Goal: Information Seeking & Learning: Learn about a topic

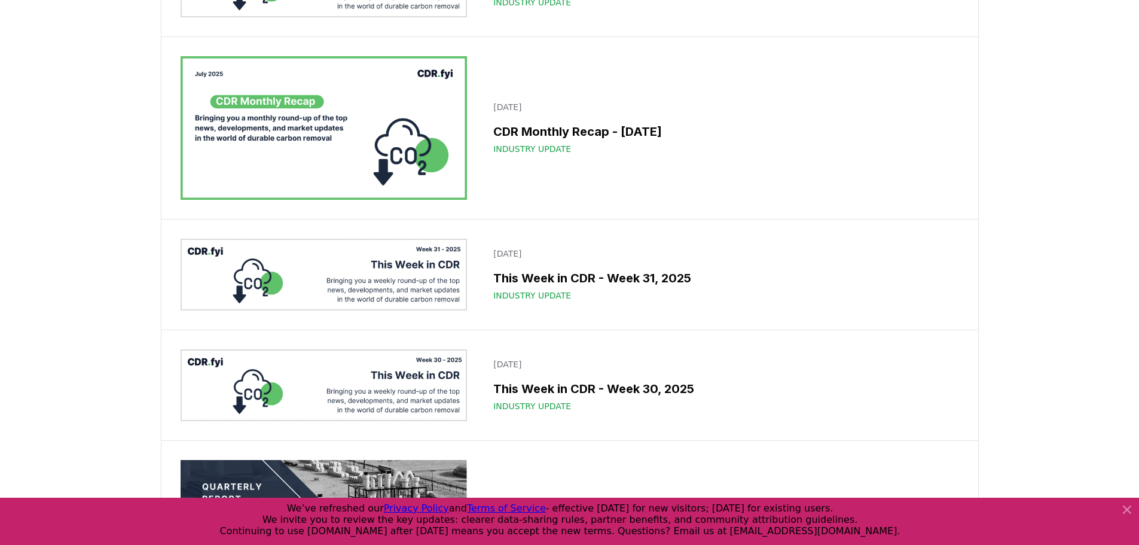
scroll to position [1614, 0]
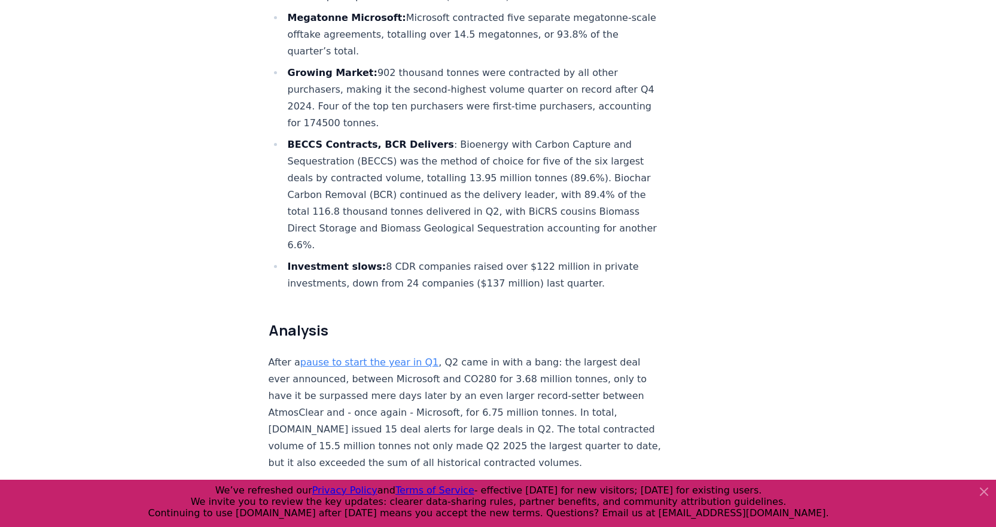
scroll to position [718, 0]
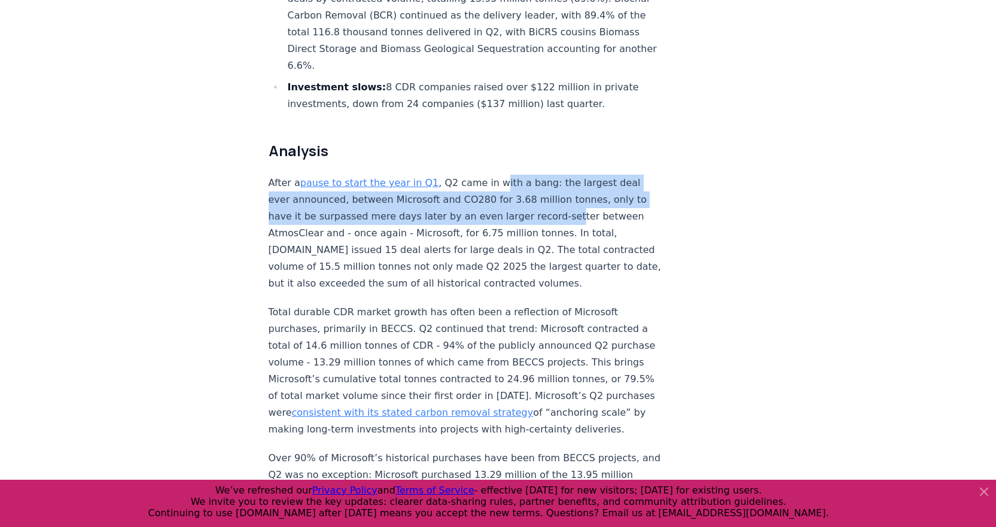
drag, startPoint x: 487, startPoint y: 140, endPoint x: 551, endPoint y: 182, distance: 76.5
click at [551, 182] on p "After a pause to start the year in Q1 , Q2 came in with a bang: the largest dea…" at bounding box center [466, 233] width 396 height 117
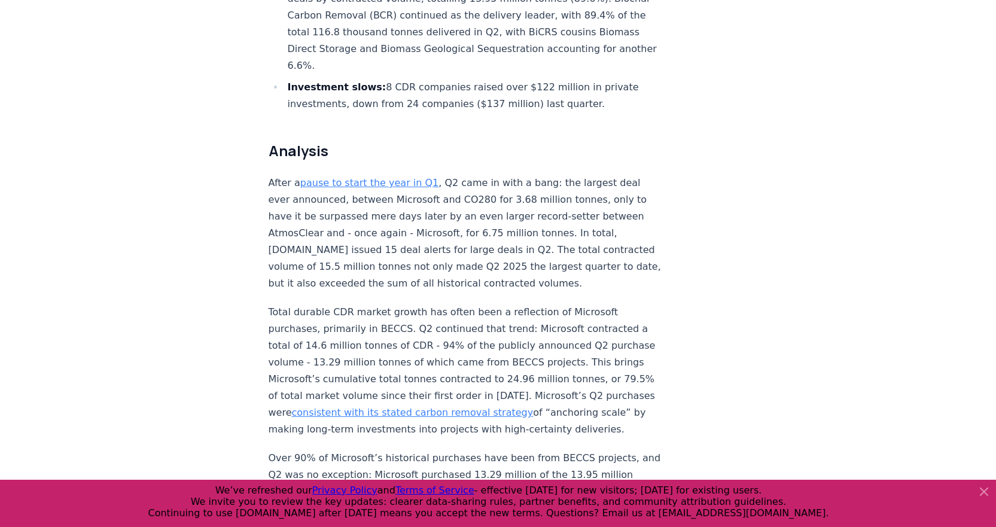
drag, startPoint x: 490, startPoint y: 233, endPoint x: 343, endPoint y: 257, distance: 149.6
click at [490, 233] on p "After a pause to start the year in Q1 , Q2 came in with a bang: the largest dea…" at bounding box center [466, 233] width 396 height 117
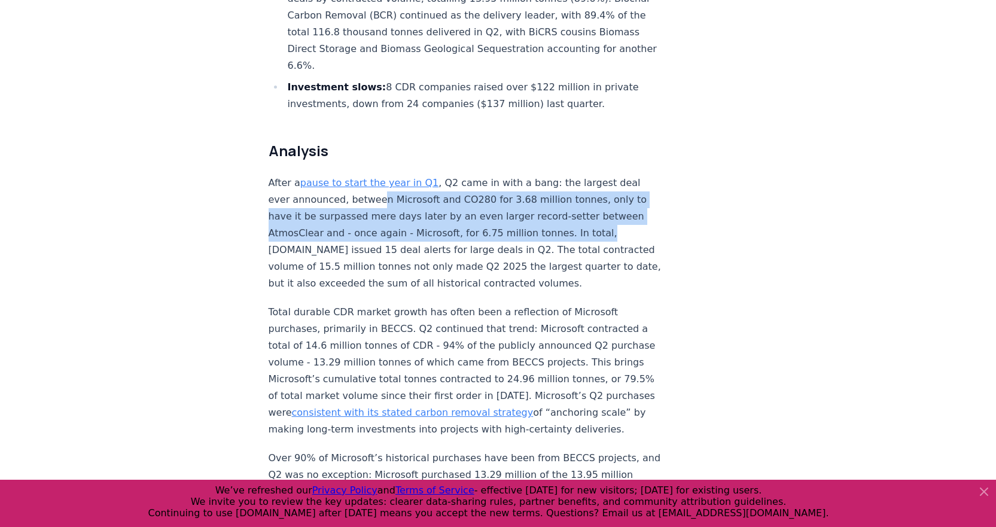
drag, startPoint x: 373, startPoint y: 163, endPoint x: 749, endPoint y: 191, distance: 376.6
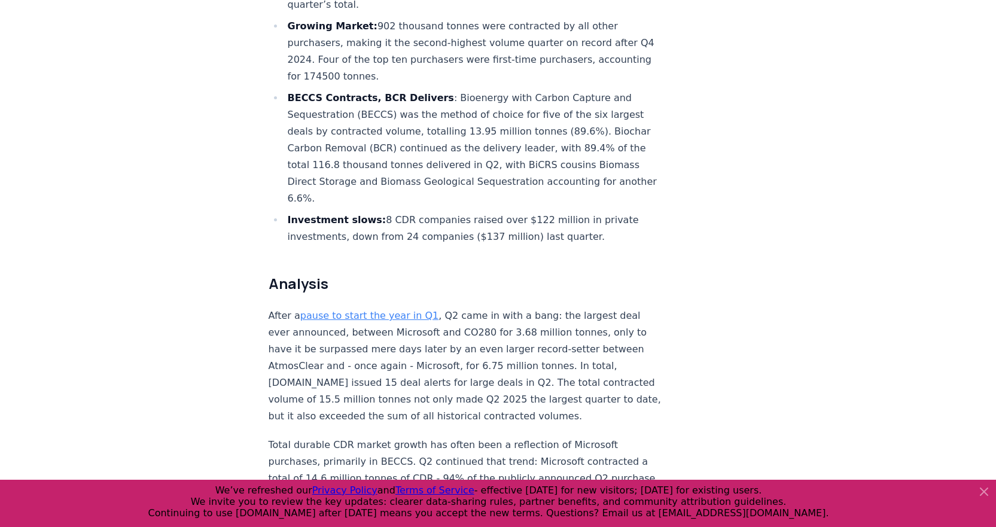
scroll to position [538, 0]
